Goal: Manage account settings

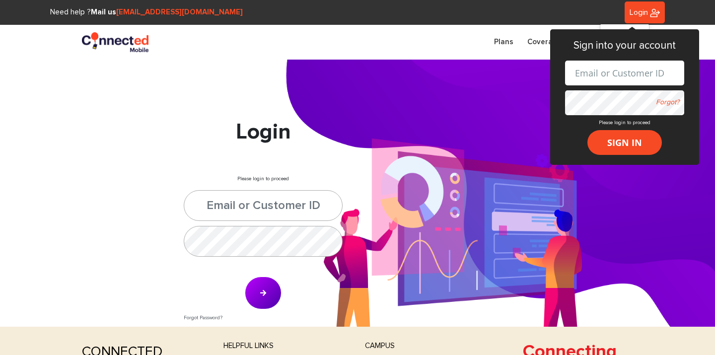
type input "maxwellryder@gmail.com"
click at [256, 297] on button "submit" at bounding box center [263, 293] width 37 height 33
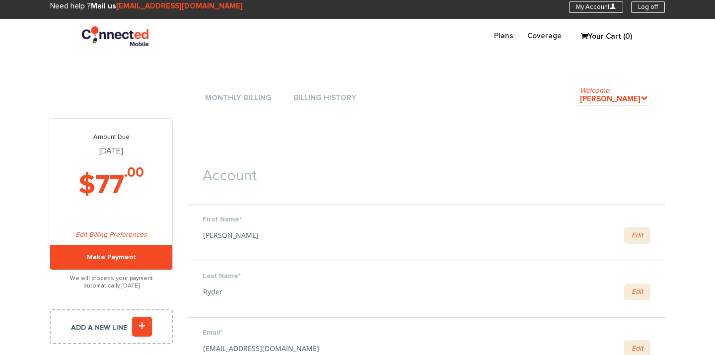
scroll to position [5, 0]
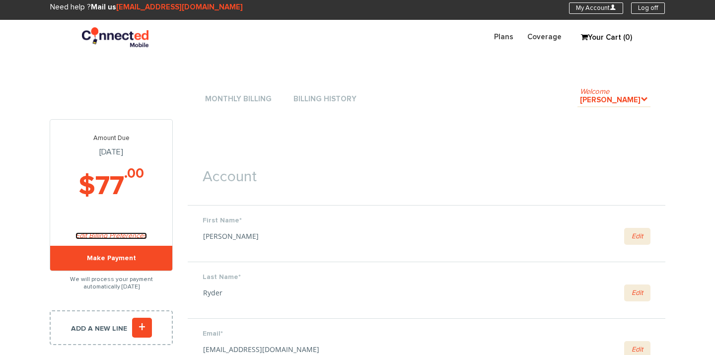
click at [132, 235] on link "Edit Billing Preferences" at bounding box center [111, 235] width 72 height 7
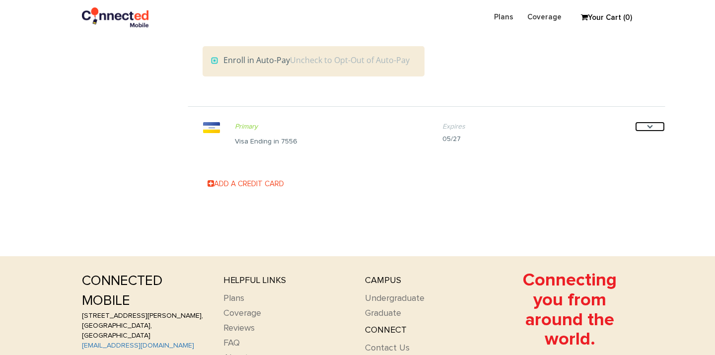
click at [650, 126] on icon "." at bounding box center [650, 127] width 30 height 10
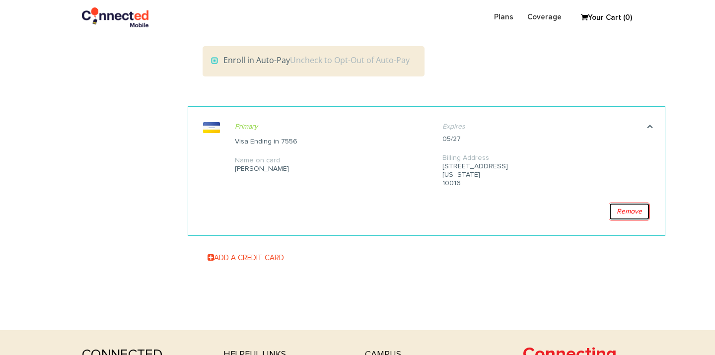
click at [632, 213] on link "Remove" at bounding box center [629, 212] width 41 height 18
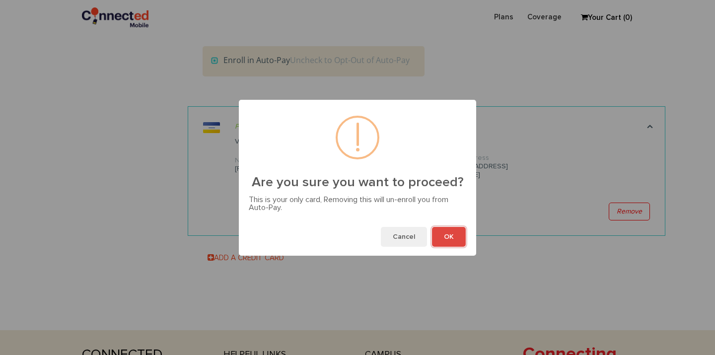
click at [437, 235] on button "OK" at bounding box center [449, 237] width 34 height 20
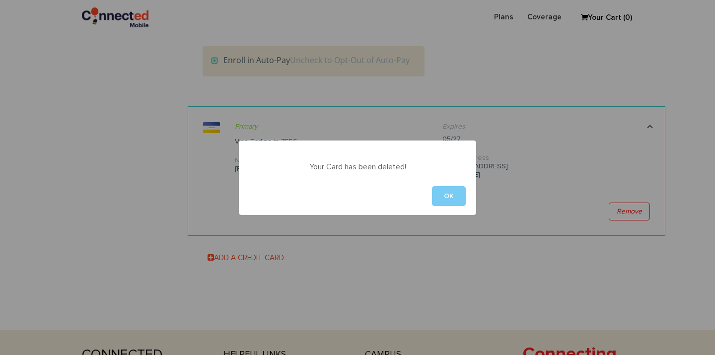
click at [440, 198] on button "OK" at bounding box center [449, 196] width 34 height 20
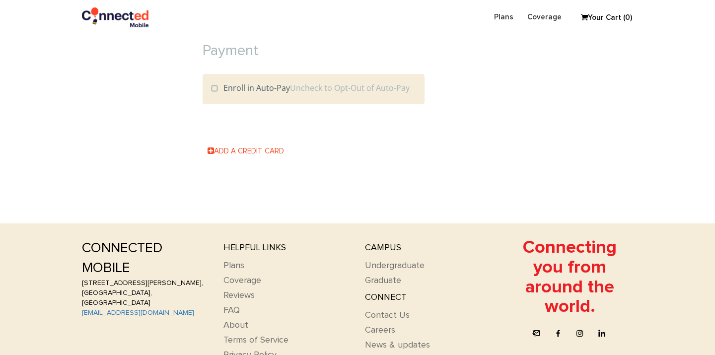
scroll to position [1072, 0]
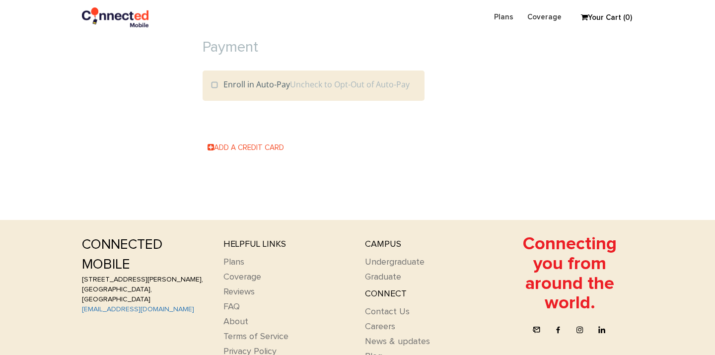
click at [268, 48] on h1 "Payment" at bounding box center [427, 42] width 478 height 36
click at [450, 107] on section "Payment Enroll in Auto-Pay Uncheck to Opt-Out of Auto-Pay Add a Credit Card Car…" at bounding box center [427, 90] width 478 height 201
click at [506, 11] on link "Plans" at bounding box center [503, 16] width 33 height 19
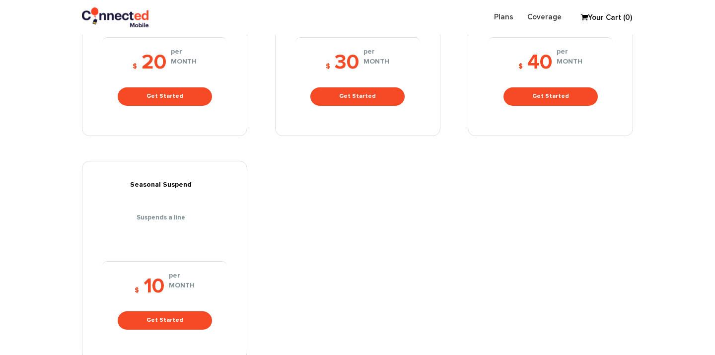
scroll to position [389, 0]
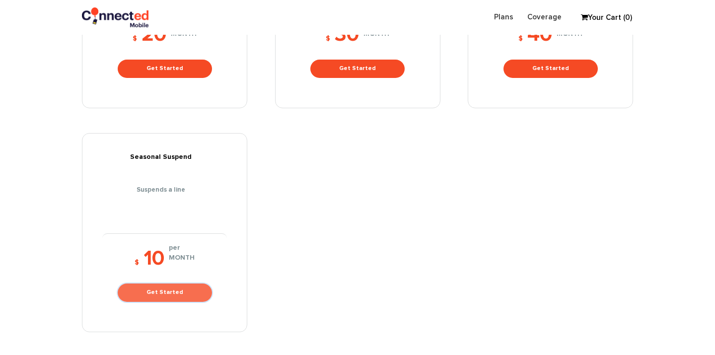
click at [143, 284] on link "Get Started" at bounding box center [165, 293] width 94 height 18
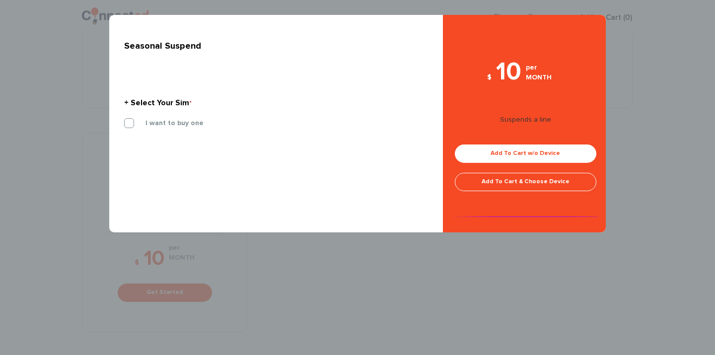
click at [342, 281] on div "× Seasonal Suspend + Select Your Sim * I will bring my own Sim Card" at bounding box center [357, 177] width 715 height 355
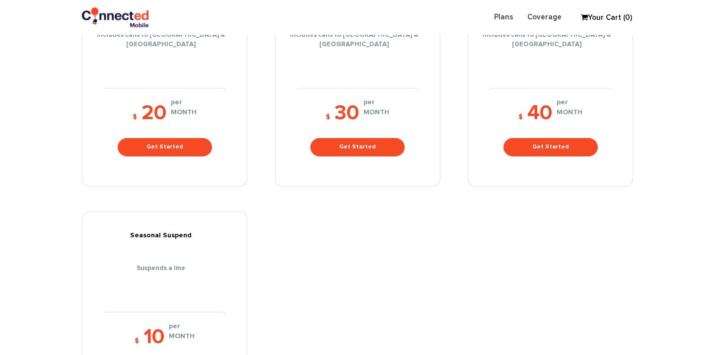
scroll to position [0, 0]
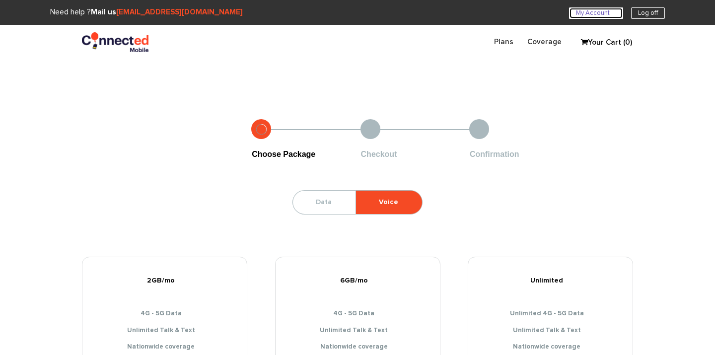
click at [607, 16] on link "My Account U" at bounding box center [596, 12] width 54 height 11
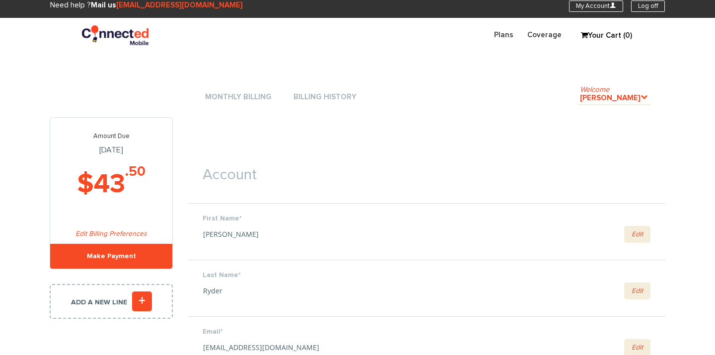
scroll to position [9, 0]
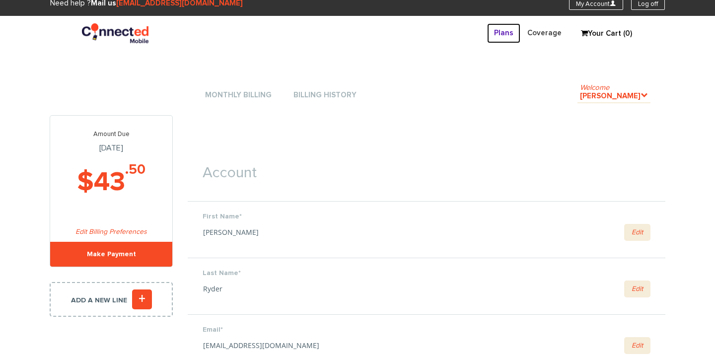
click at [510, 38] on link "Plans" at bounding box center [503, 32] width 33 height 19
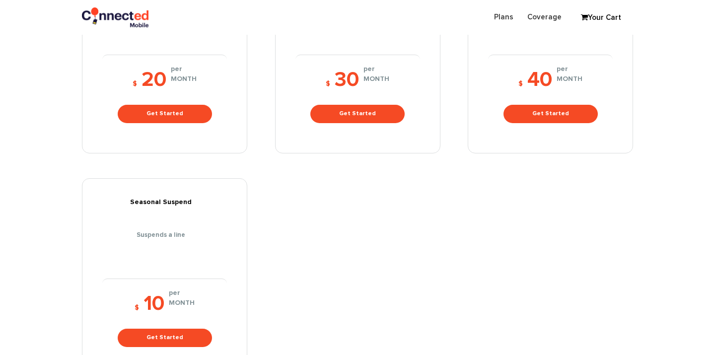
scroll to position [362, 0]
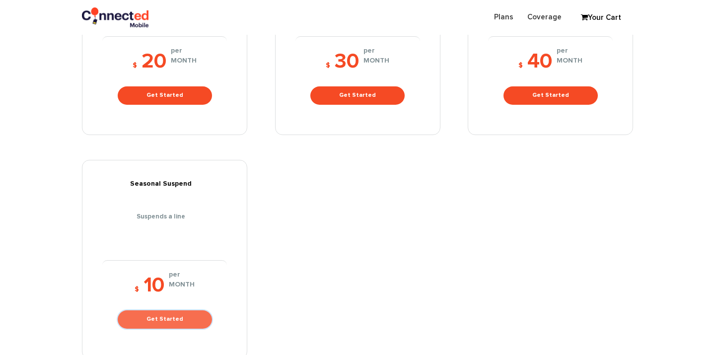
click at [152, 315] on link "Get Started" at bounding box center [165, 319] width 94 height 18
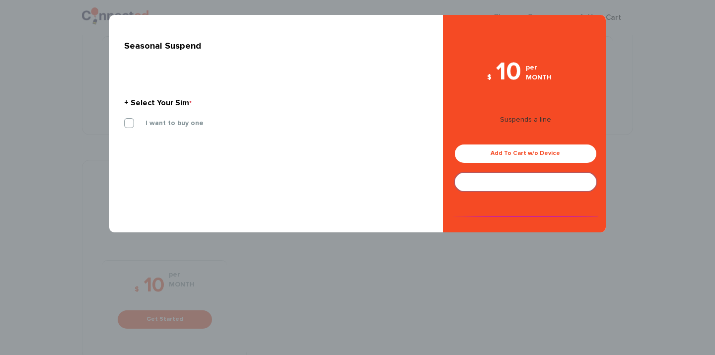
click at [489, 186] on link "Add To Cart & Choose Device" at bounding box center [526, 182] width 142 height 18
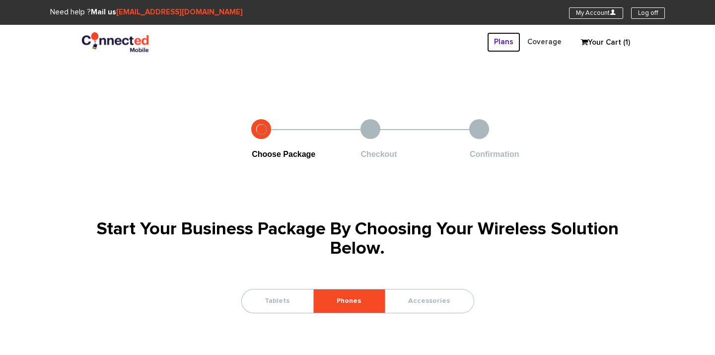
click at [501, 42] on link "Plans" at bounding box center [503, 41] width 33 height 19
click at [601, 11] on link "My Account U" at bounding box center [596, 12] width 54 height 11
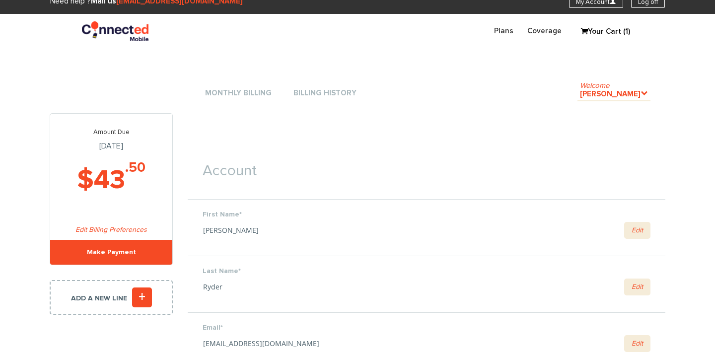
scroll to position [13, 0]
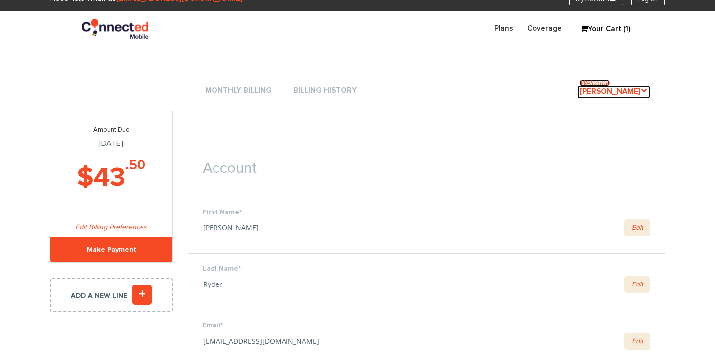
click at [638, 86] on link "Welcome Maxwell Ryder ." at bounding box center [613, 91] width 73 height 13
click at [645, 91] on icon "." at bounding box center [644, 90] width 7 height 7
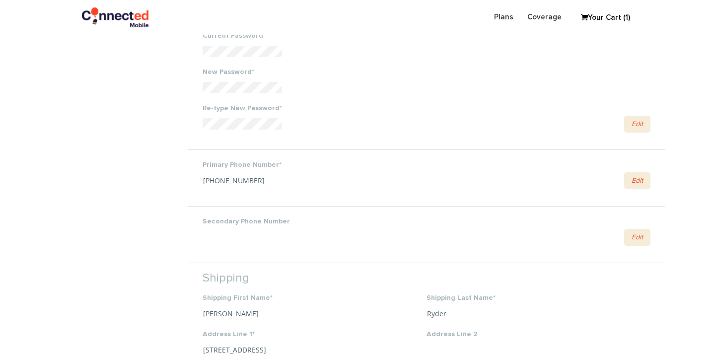
scroll to position [430, 0]
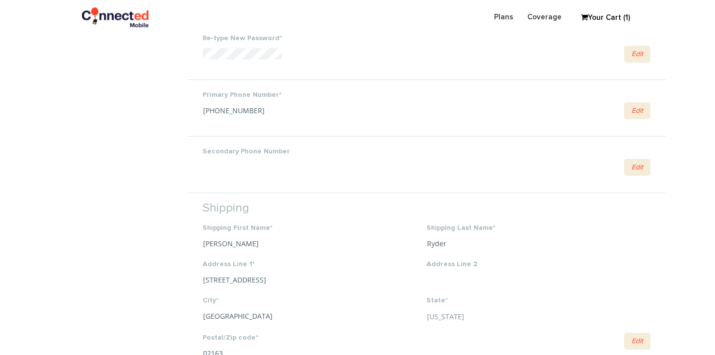
scroll to position [279, 0]
